Goal: Task Accomplishment & Management: Use online tool/utility

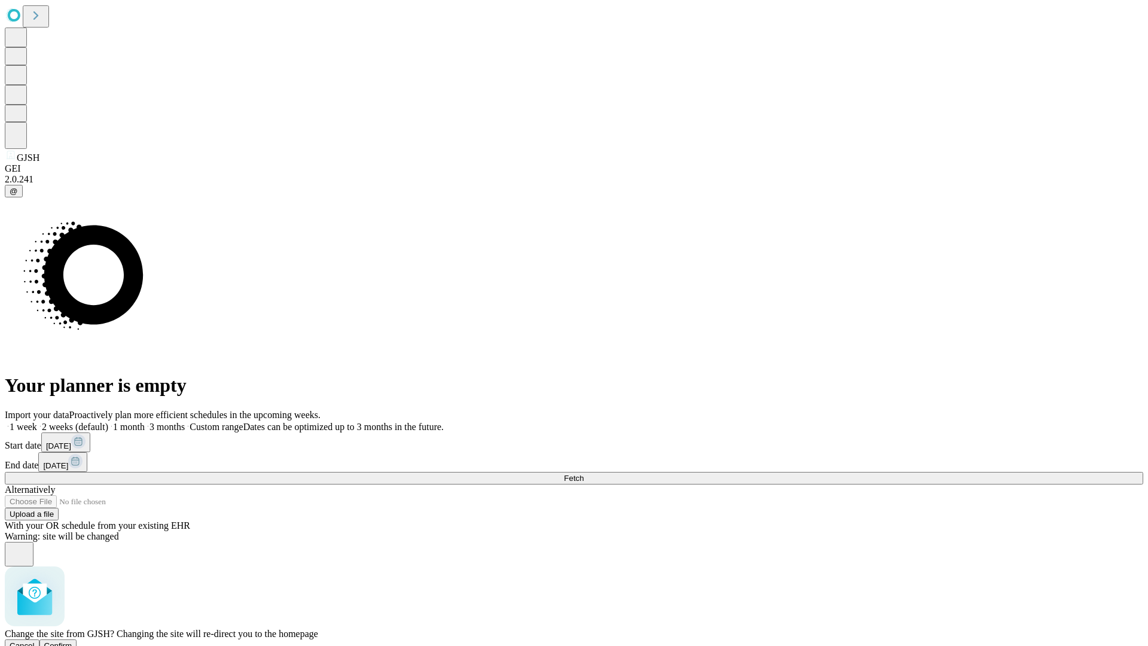
click at [72, 641] on span "Confirm" at bounding box center [58, 645] width 28 height 9
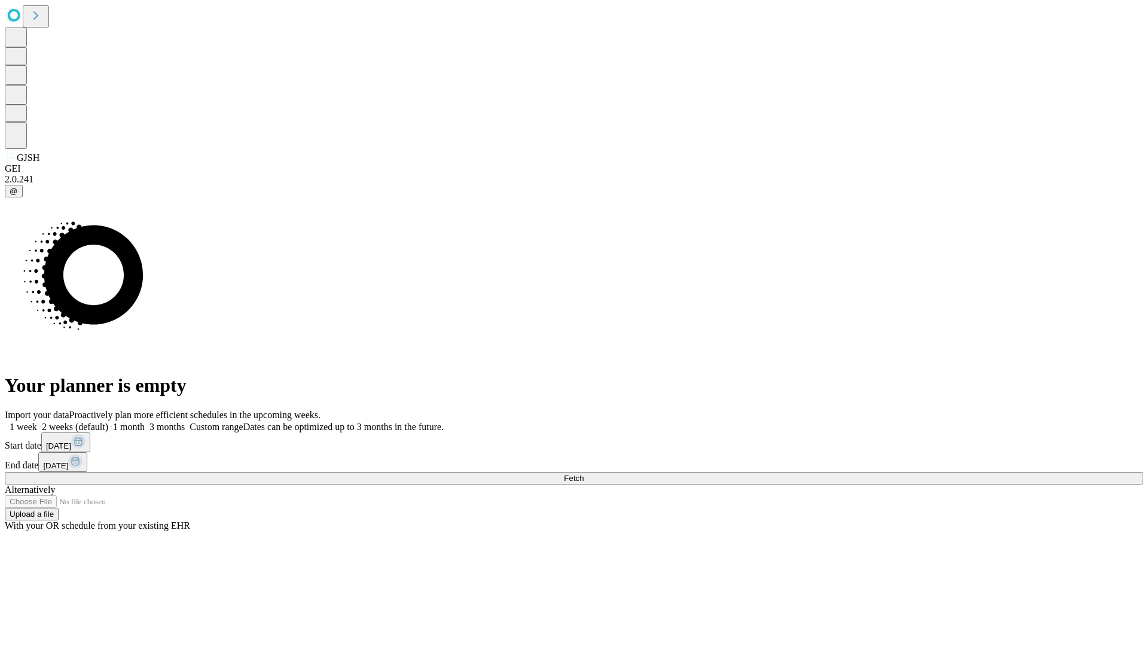
click at [37, 422] on label "1 week" at bounding box center [21, 427] width 32 height 10
click at [584, 474] on span "Fetch" at bounding box center [574, 478] width 20 height 9
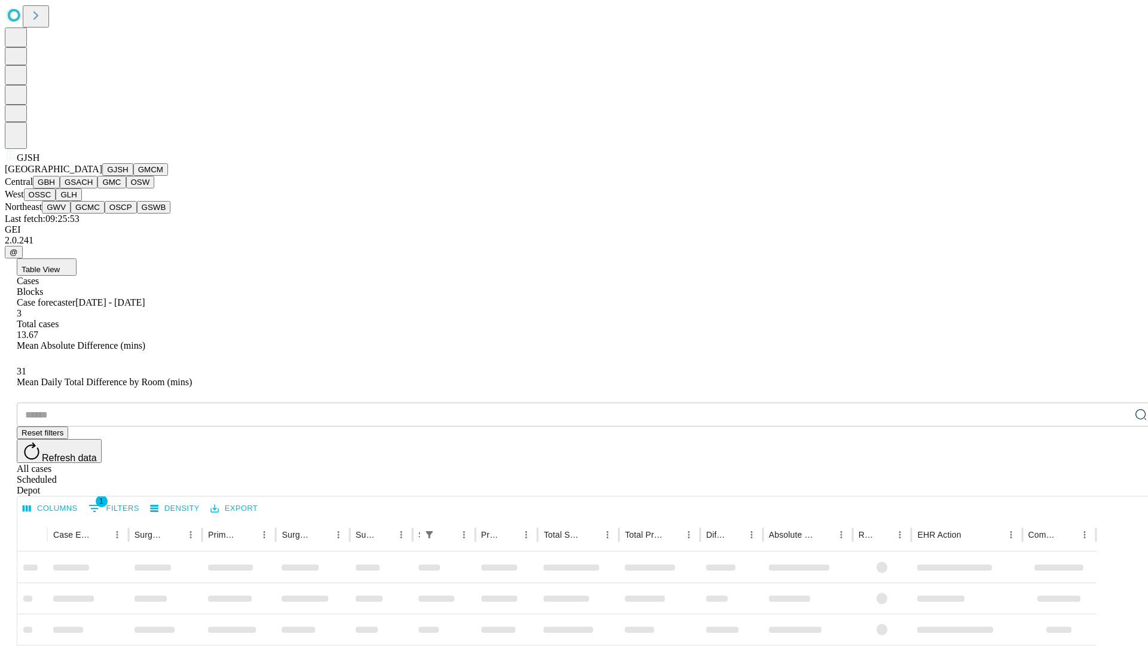
click at [133, 176] on button "GMCM" at bounding box center [150, 169] width 35 height 13
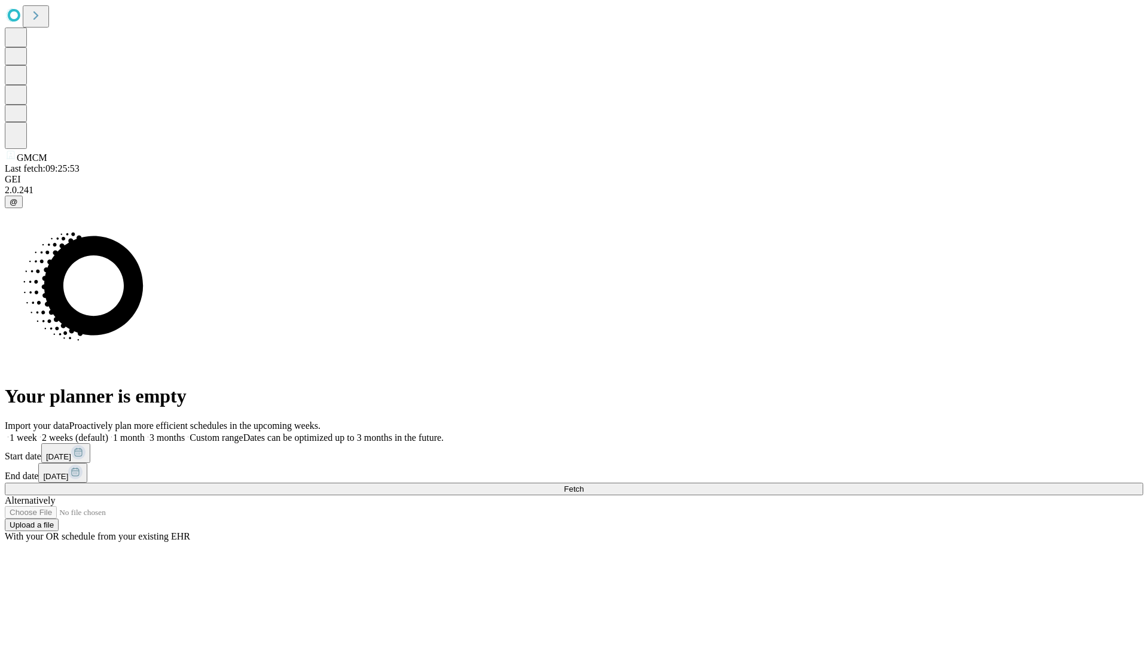
click at [37, 432] on label "1 week" at bounding box center [21, 437] width 32 height 10
click at [584, 484] on span "Fetch" at bounding box center [574, 488] width 20 height 9
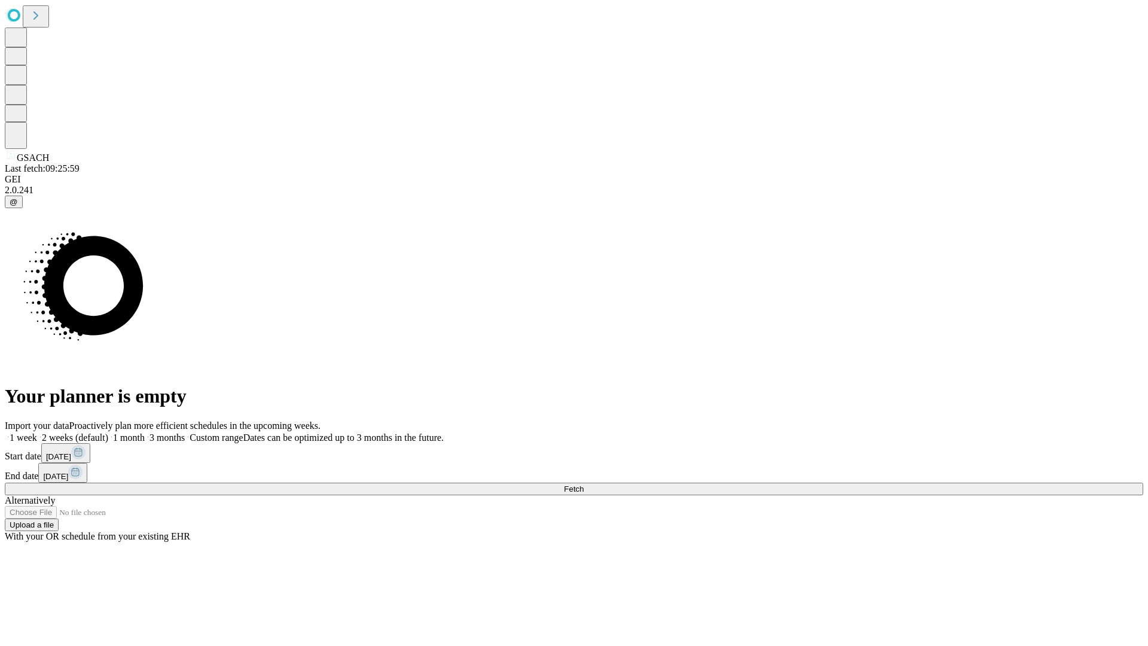
click at [37, 432] on label "1 week" at bounding box center [21, 437] width 32 height 10
click at [584, 484] on span "Fetch" at bounding box center [574, 488] width 20 height 9
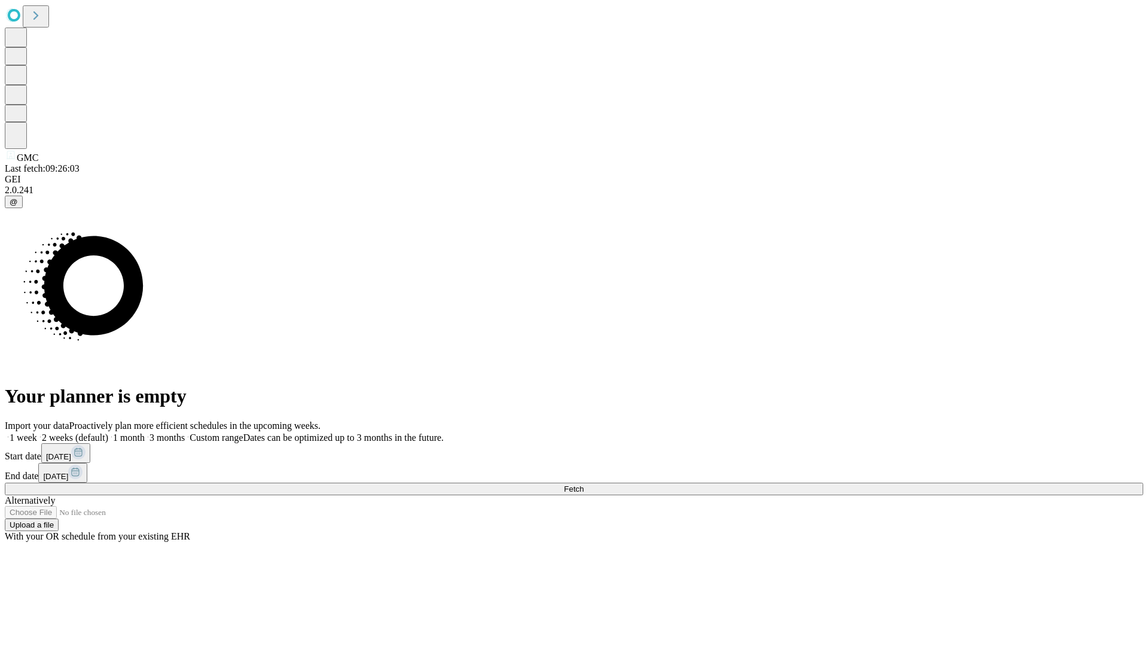
click at [37, 432] on label "1 week" at bounding box center [21, 437] width 32 height 10
click at [584, 484] on span "Fetch" at bounding box center [574, 488] width 20 height 9
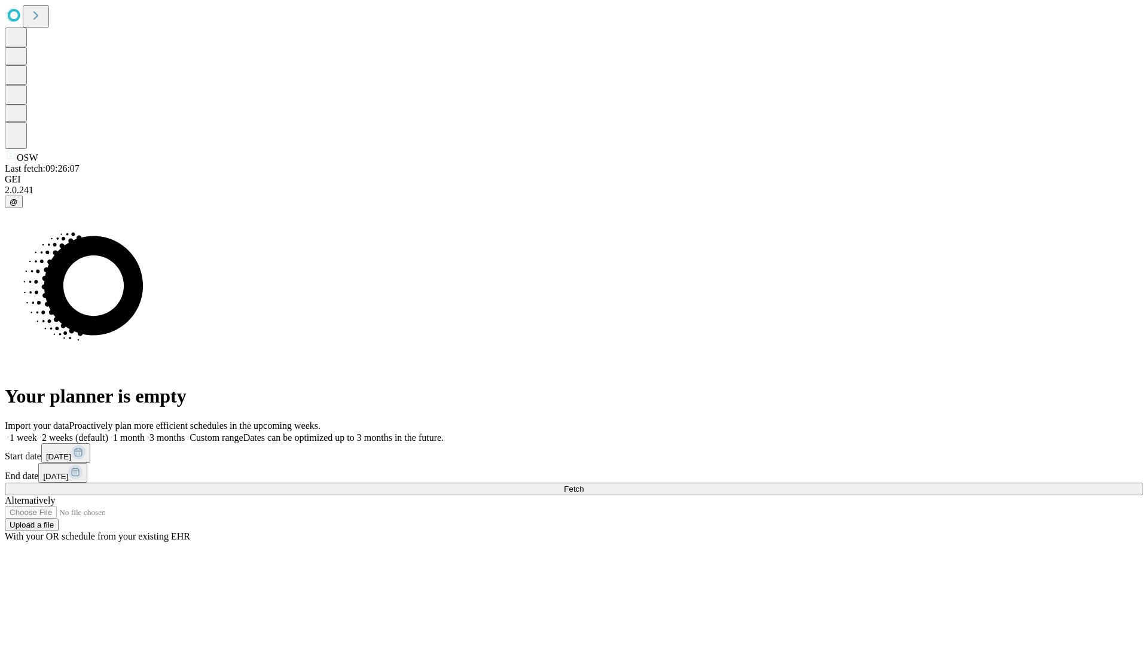
click at [37, 432] on label "1 week" at bounding box center [21, 437] width 32 height 10
click at [584, 484] on span "Fetch" at bounding box center [574, 488] width 20 height 9
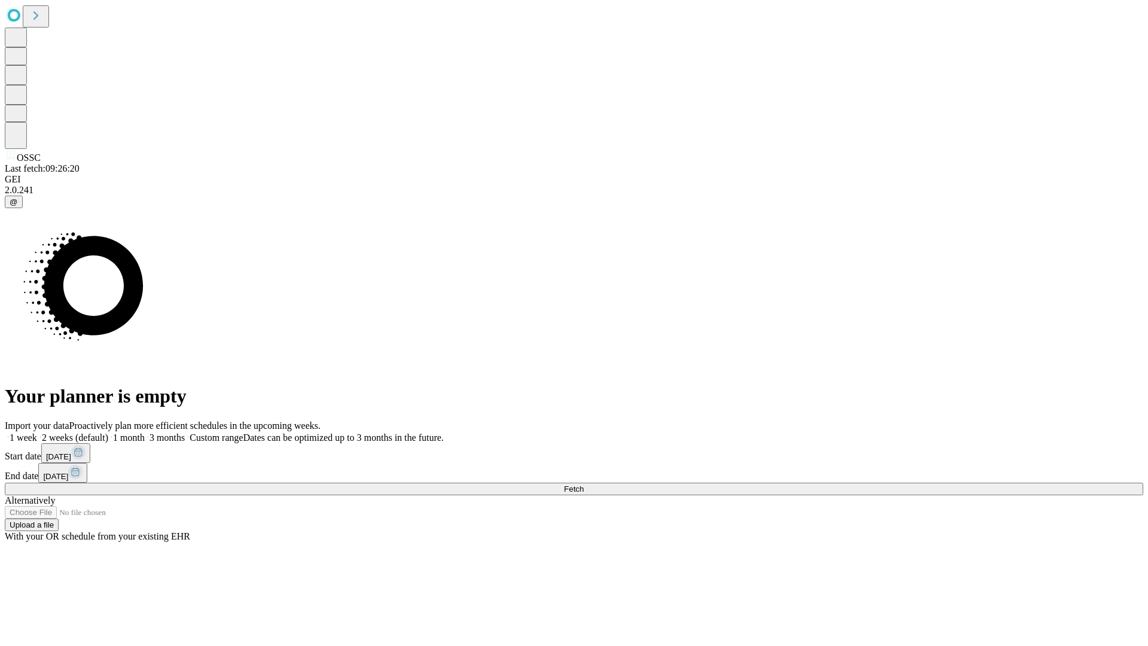
click at [37, 432] on label "1 week" at bounding box center [21, 437] width 32 height 10
click at [584, 484] on span "Fetch" at bounding box center [574, 488] width 20 height 9
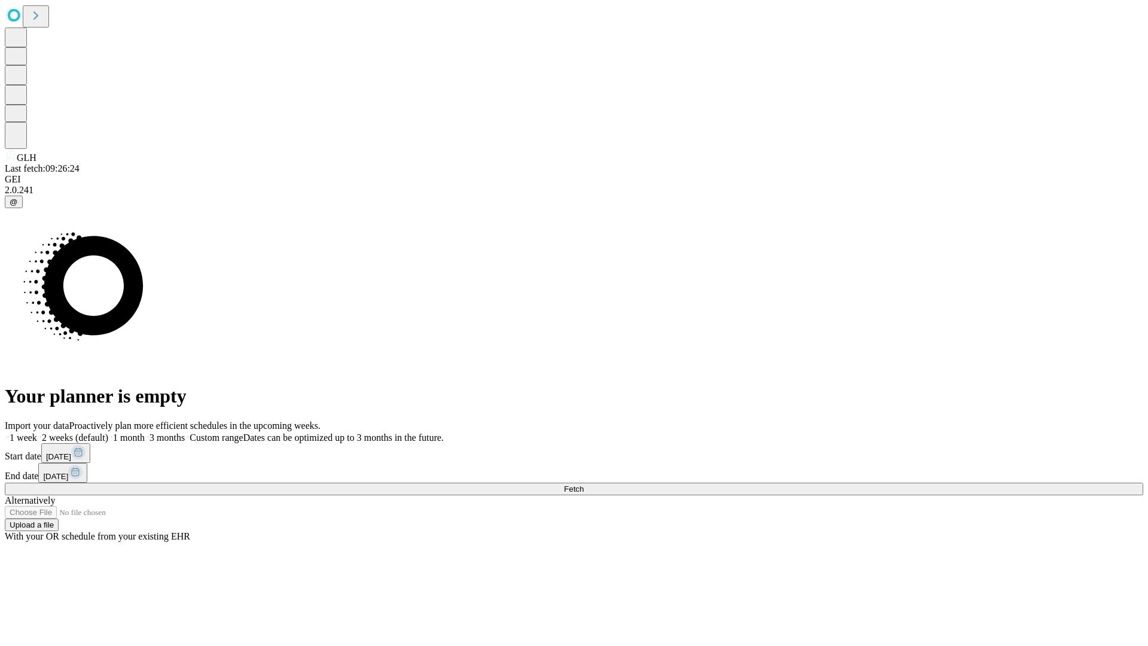
click at [37, 432] on label "1 week" at bounding box center [21, 437] width 32 height 10
click at [584, 484] on span "Fetch" at bounding box center [574, 488] width 20 height 9
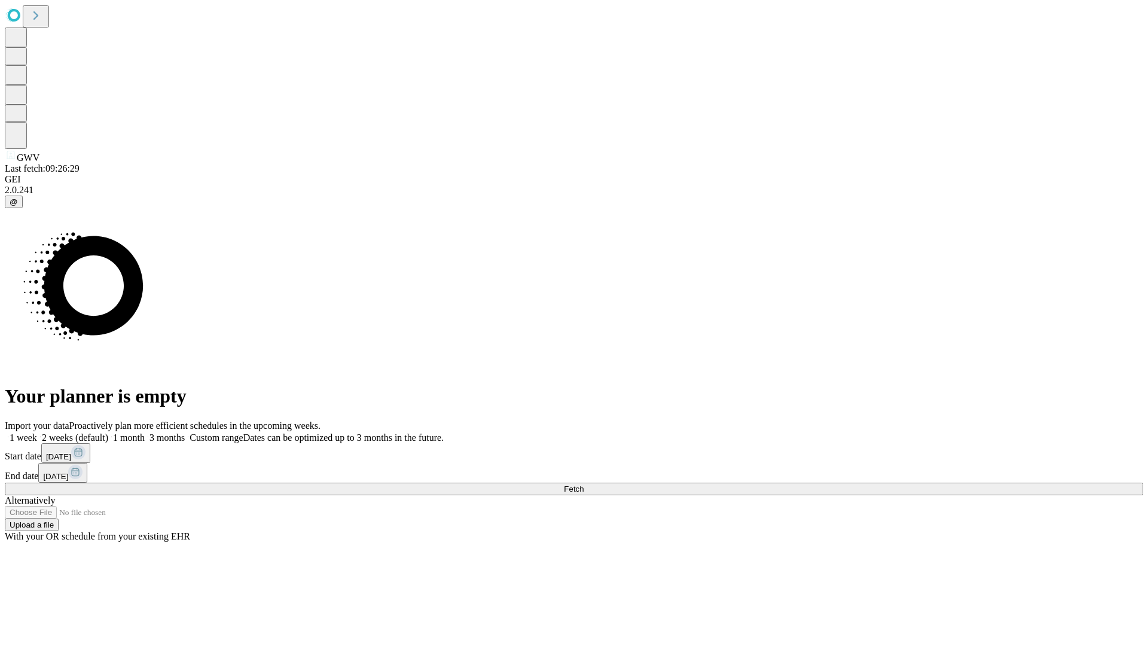
click at [37, 432] on label "1 week" at bounding box center [21, 437] width 32 height 10
click at [584, 484] on span "Fetch" at bounding box center [574, 488] width 20 height 9
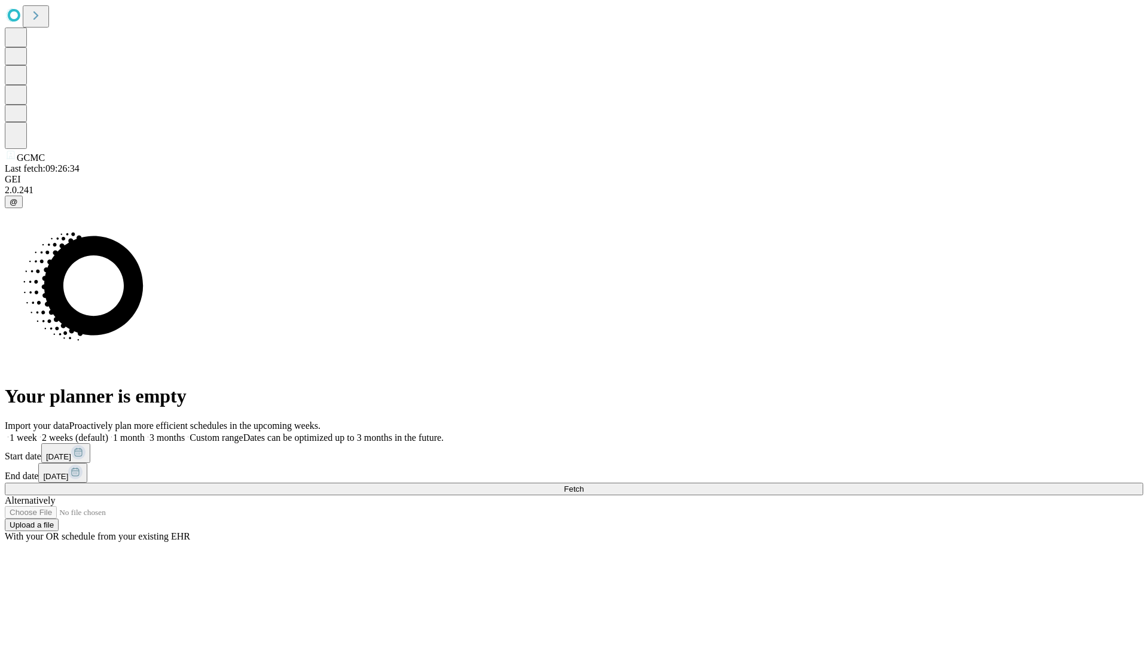
click at [37, 432] on label "1 week" at bounding box center [21, 437] width 32 height 10
click at [584, 484] on span "Fetch" at bounding box center [574, 488] width 20 height 9
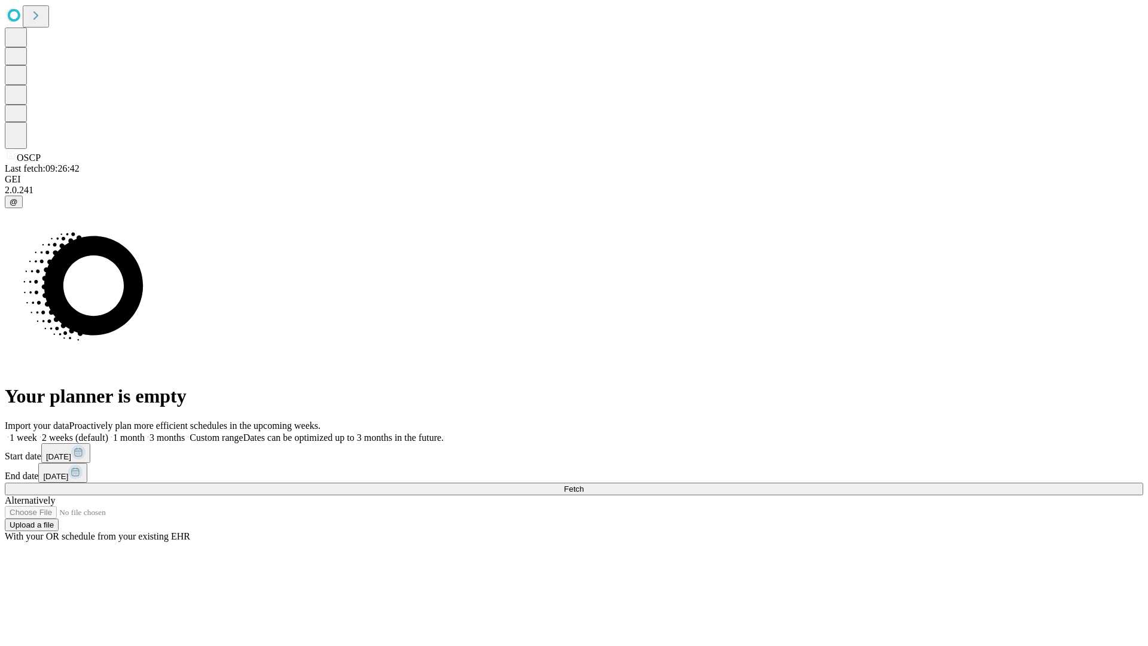
click at [37, 432] on label "1 week" at bounding box center [21, 437] width 32 height 10
click at [584, 484] on span "Fetch" at bounding box center [574, 488] width 20 height 9
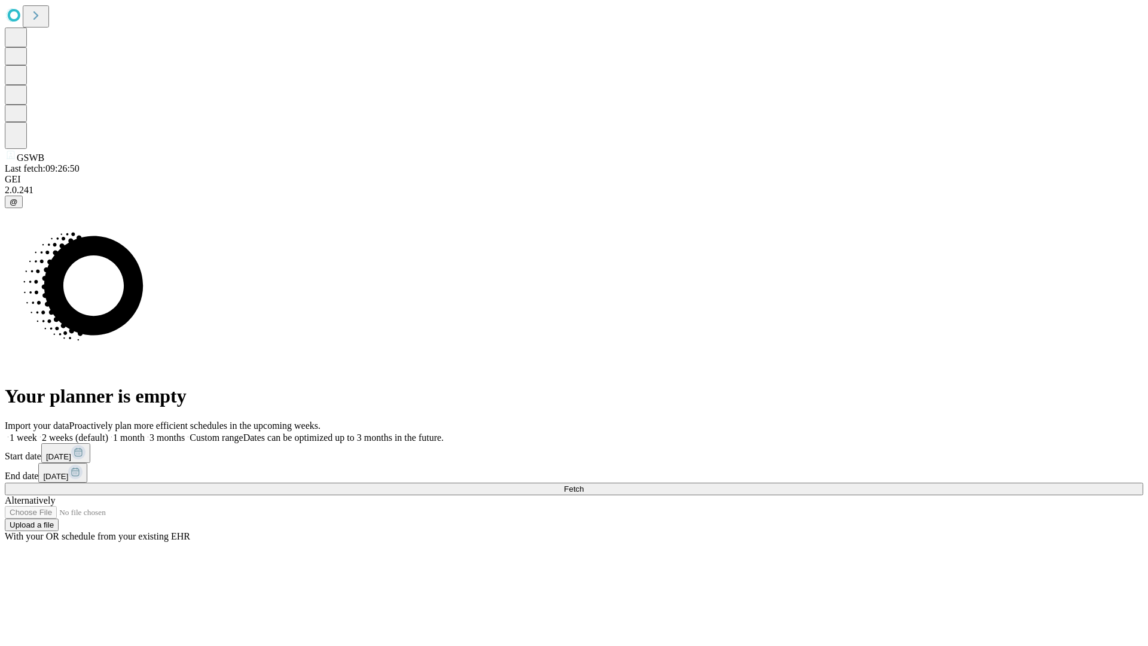
click at [37, 432] on label "1 week" at bounding box center [21, 437] width 32 height 10
click at [584, 484] on span "Fetch" at bounding box center [574, 488] width 20 height 9
